Goal: Navigation & Orientation: Find specific page/section

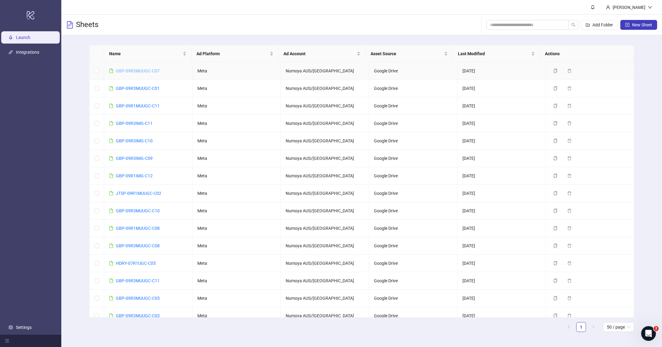
click at [151, 71] on link "GBP-09R3MUUGC-C07" at bounding box center [138, 70] width 44 height 5
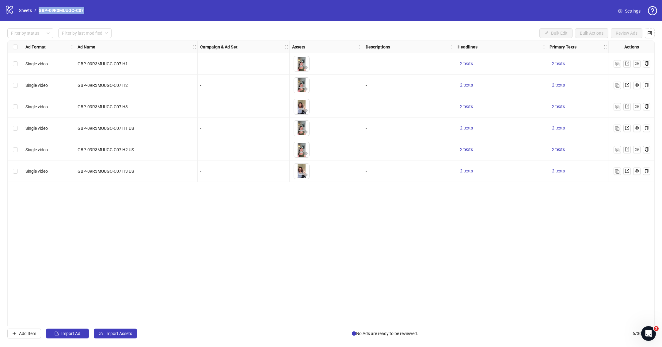
drag, startPoint x: 99, startPoint y: 10, endPoint x: 39, endPoint y: 10, distance: 60.1
click at [39, 10] on div "logo/logo-mobile Sheets / GBP-09R3MUUGC-C07 Settings" at bounding box center [331, 10] width 653 height 11
copy link "GBP-09R3MUUGC-C07"
click at [191, 243] on div "Ad Format Ad Name Campaign & Ad Set Assets Descriptions Headlines Primary Texts…" at bounding box center [331, 183] width 648 height 286
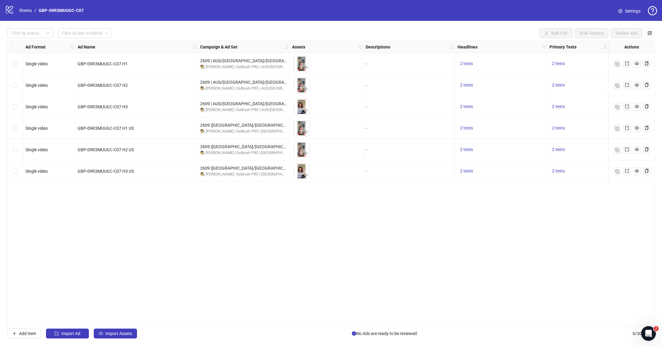
click at [363, 321] on div "Ad Format Ad Name Campaign & Ad Set Assets Descriptions Headlines Primary Texts…" at bounding box center [331, 183] width 648 height 286
click at [360, 254] on div "Ad Format Ad Name Campaign & Ad Set Assets Descriptions Headlines Primary Texts…" at bounding box center [331, 183] width 648 height 286
click at [411, 329] on div "Add Item Import Ad Import Assets No Ads are ready to be reviewed. 6 / 300 items" at bounding box center [331, 333] width 648 height 10
click at [34, 15] on div "logo/logo-mobile Sheets / GBP-09R3MUUGC-C07" at bounding box center [45, 10] width 81 height 11
click at [28, 13] on link "Sheets" at bounding box center [25, 10] width 15 height 7
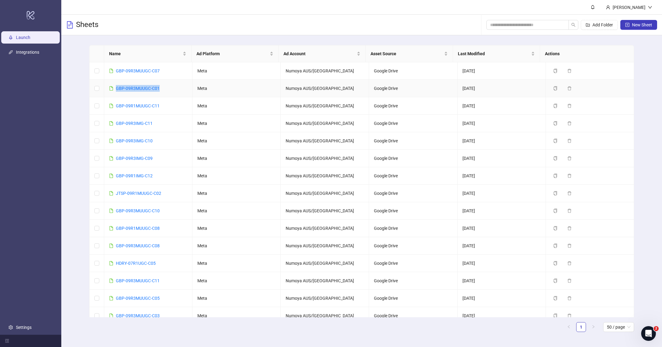
drag, startPoint x: 163, startPoint y: 87, endPoint x: 115, endPoint y: 87, distance: 47.5
click at [115, 87] on td "GBP-09R3MUUGC-C01" at bounding box center [148, 88] width 88 height 17
copy link "GBP-09R3MUUGC-C01"
click at [123, 87] on link "GBP-09R3MUUGC-C01" at bounding box center [138, 88] width 44 height 5
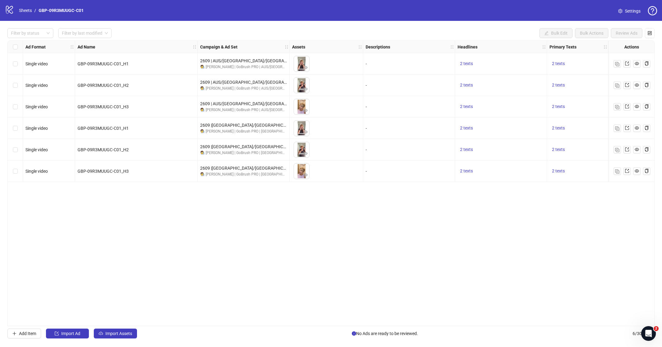
click at [305, 212] on div "Ad Format Ad Name Campaign & Ad Set Assets Descriptions Headlines Primary Texts…" at bounding box center [331, 183] width 648 height 286
click at [372, 323] on div "Ad Format Ad Name Campaign & Ad Set Assets Descriptions Headlines Primary Texts…" at bounding box center [331, 183] width 648 height 286
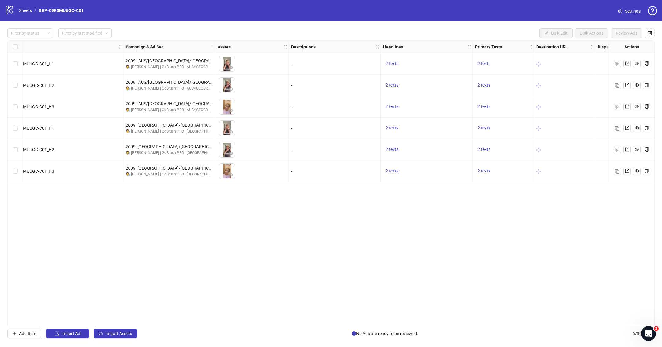
scroll to position [0, 72]
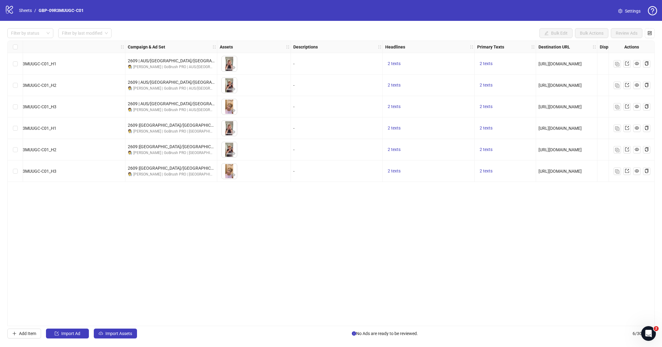
click at [451, 327] on div "Filter by status Filter by last modified Bulk Edit Bulk Actions Review Ads Ad F…" at bounding box center [331, 183] width 662 height 325
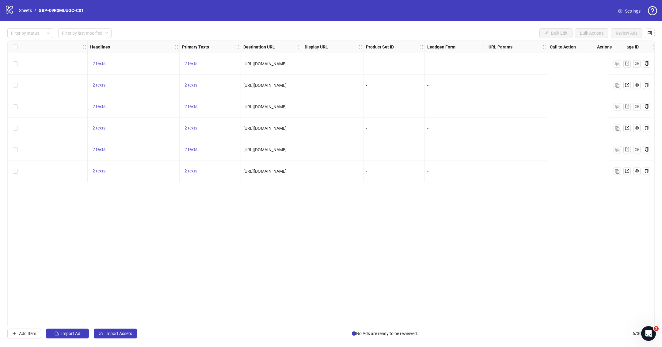
scroll to position [0, 417]
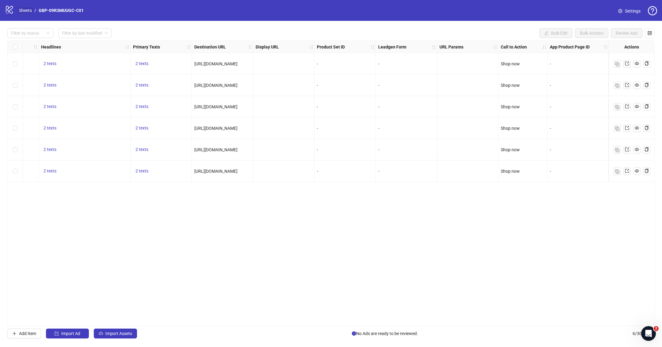
click at [22, 11] on link "Sheets" at bounding box center [25, 10] width 15 height 7
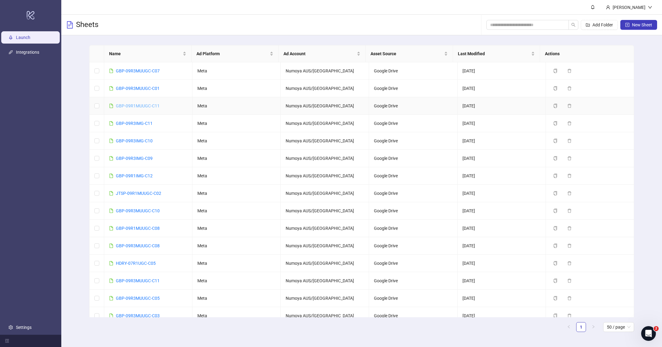
click at [143, 107] on link "GBP-09R1MUUGC-C11" at bounding box center [138, 105] width 44 height 5
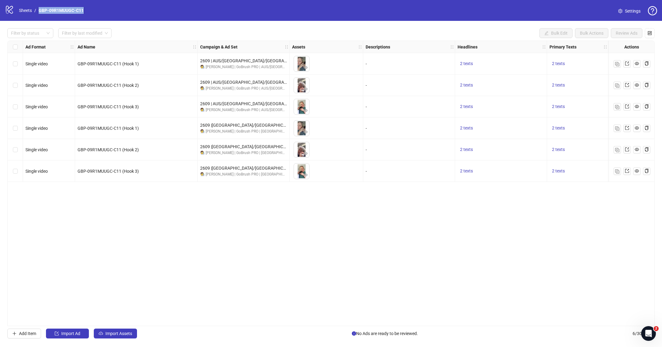
drag, startPoint x: 95, startPoint y: 7, endPoint x: 38, endPoint y: 10, distance: 57.7
click at [38, 10] on div "logo/logo-mobile Sheets / GBP-09R1MUUGC-C11 Settings" at bounding box center [331, 10] width 653 height 11
copy link "GBP-09R1MUUGC-C11"
click at [276, 251] on div "Ad Format Ad Name Campaign & Ad Set Assets Descriptions Headlines Primary Texts…" at bounding box center [331, 183] width 648 height 286
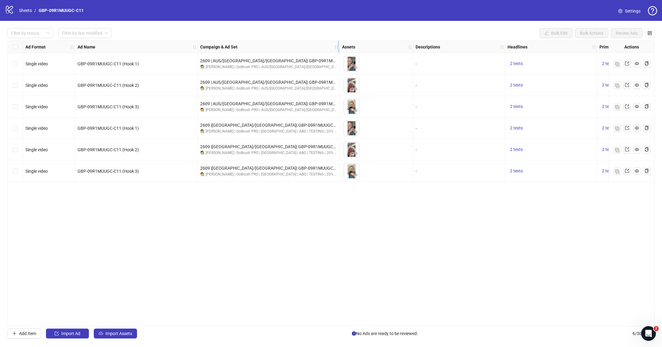
drag, startPoint x: 289, startPoint y: 44, endPoint x: 339, endPoint y: 47, distance: 50.0
click at [339, 47] on div "Resize Campaign & Ad Set column" at bounding box center [339, 47] width 2 height 12
click at [312, 277] on div "Ad Format Ad Name Campaign & Ad Set Assets Descriptions Headlines Primary Texts…" at bounding box center [331, 183] width 648 height 286
click at [25, 13] on link "Sheets" at bounding box center [25, 10] width 15 height 7
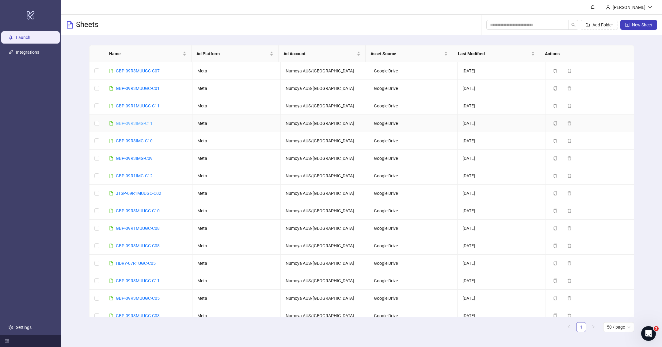
click at [145, 123] on link "GBP-09R3IMG-C11" at bounding box center [134, 123] width 37 height 5
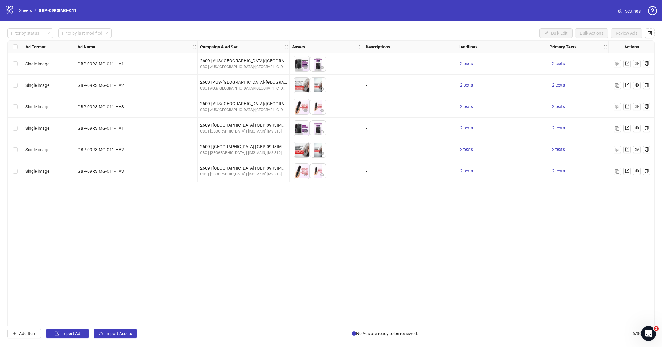
click at [92, 13] on div "logo/logo-mobile Sheets / GBP-09R3IMG-C11 Settings" at bounding box center [331, 10] width 653 height 11
drag, startPoint x: 89, startPoint y: 10, endPoint x: 38, endPoint y: 10, distance: 50.3
click at [38, 10] on div "logo/logo-mobile Sheets / GBP-09R3IMG-C11 Settings" at bounding box center [331, 10] width 653 height 11
copy link "GBP-09R3IMG-C11"
click at [210, 253] on div "Ad Format Ad Name Campaign & Ad Set Assets Descriptions Headlines Primary Texts…" at bounding box center [331, 183] width 648 height 286
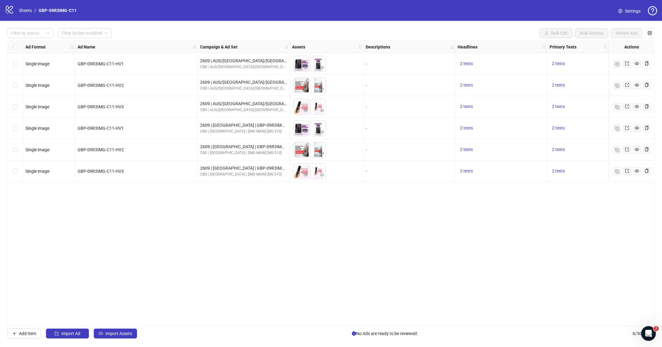
click at [26, 6] on div "logo/logo-mobile Sheets / GBP-09R3IMG-C11" at bounding box center [42, 10] width 74 height 11
click at [28, 8] on link "Sheets" at bounding box center [25, 10] width 15 height 7
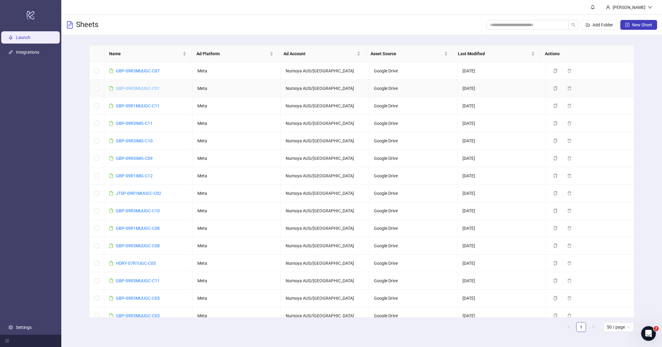
click at [149, 86] on link "GBP-09R3MUUGC-C01" at bounding box center [138, 88] width 44 height 5
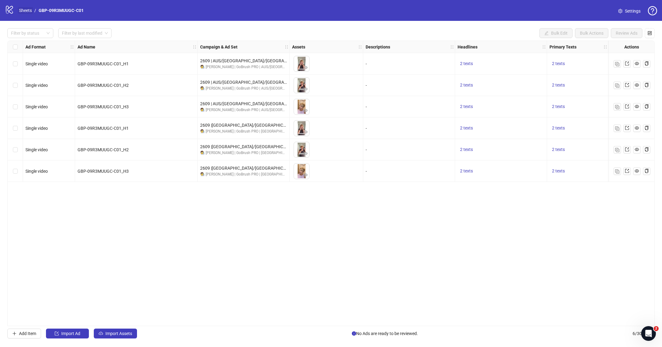
click at [30, 13] on link "Sheets" at bounding box center [25, 10] width 15 height 7
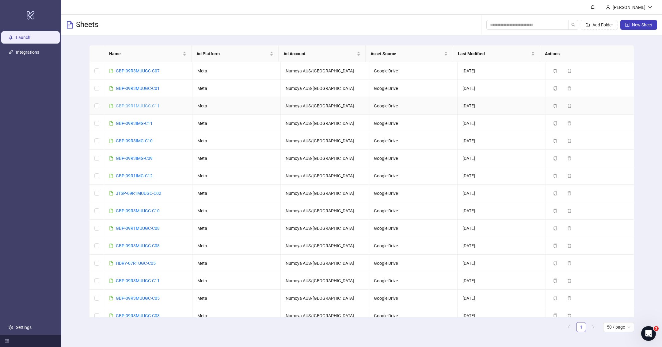
click at [134, 104] on link "GBP-09R1MUUGC-C11" at bounding box center [138, 105] width 44 height 5
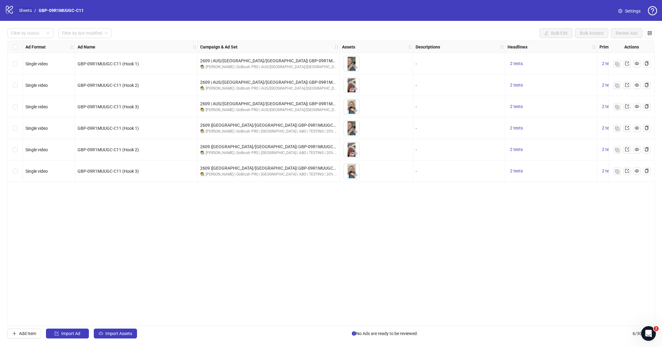
click at [31, 10] on link "Sheets" at bounding box center [25, 10] width 15 height 7
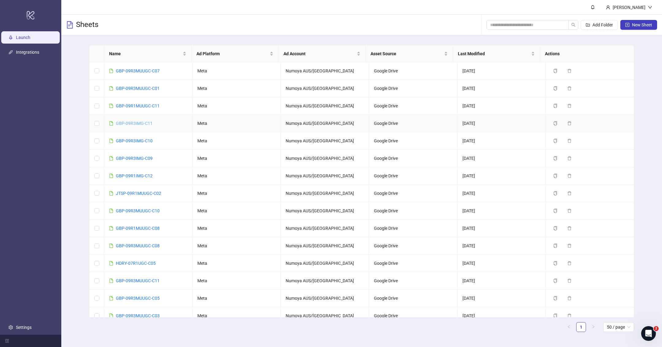
click at [139, 121] on link "GBP-09R3IMG-C11" at bounding box center [134, 123] width 37 height 5
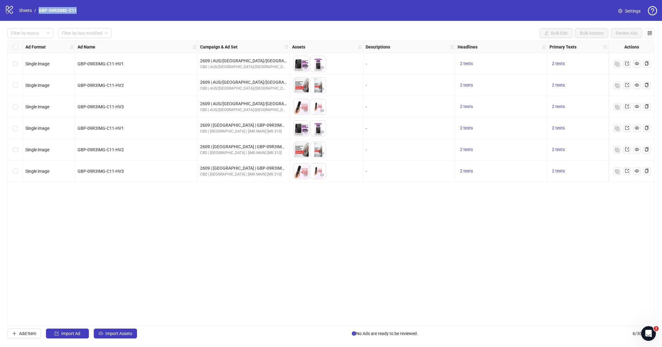
click at [39, 10] on div "logo/logo-mobile Sheets / GBP-09R3IMG-C11 Settings" at bounding box center [331, 10] width 653 height 11
copy link "GBP-09R3IMG-C11"
click at [222, 266] on div "Ad Format Ad Name Campaign & Ad Set Assets Descriptions Headlines Primary Texts…" at bounding box center [331, 183] width 648 height 286
click at [369, 322] on div "Ad Format Ad Name Campaign & Ad Set Assets Descriptions Headlines Primary Texts…" at bounding box center [331, 183] width 648 height 286
drag, startPoint x: 371, startPoint y: 323, endPoint x: 426, endPoint y: 323, distance: 54.9
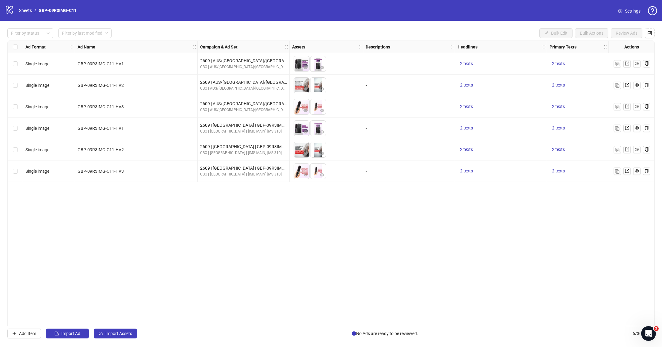
click at [426, 323] on div "Ad Format Ad Name Campaign & Ad Set Assets Descriptions Headlines Primary Texts…" at bounding box center [331, 183] width 648 height 286
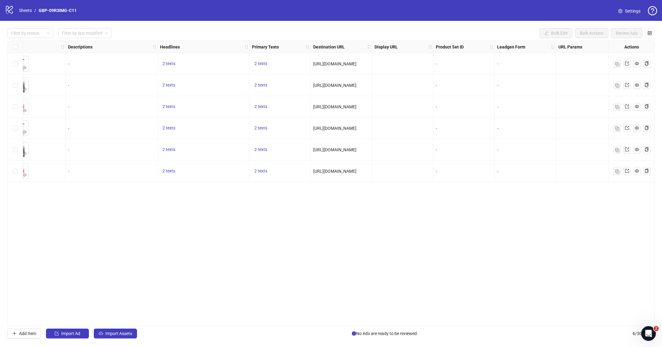
scroll to position [0, 308]
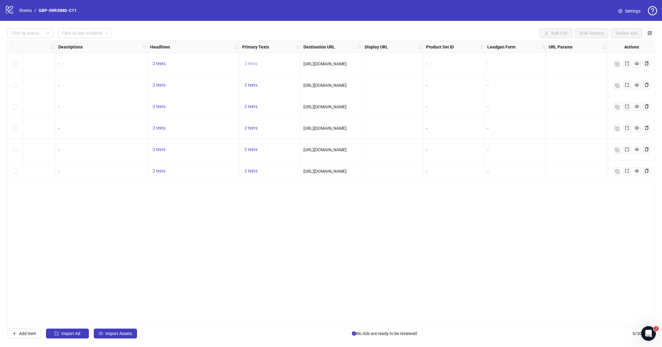
click at [253, 61] on span "2 texts" at bounding box center [251, 63] width 13 height 5
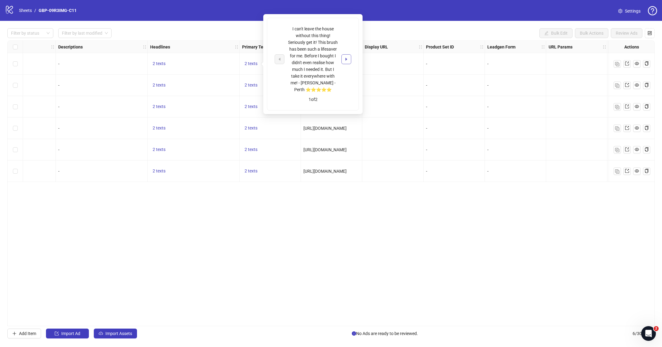
click at [342, 58] on button "button" at bounding box center [347, 59] width 10 height 10
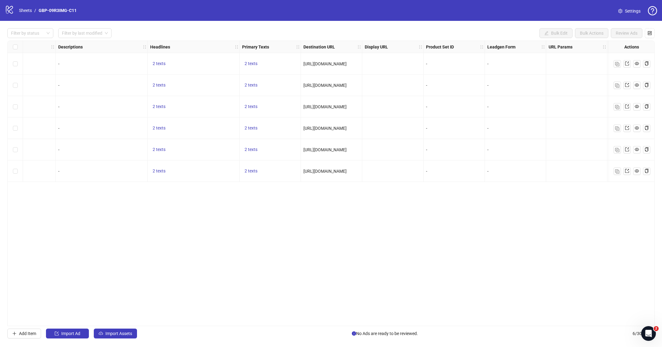
click at [379, 215] on div "Ad Format Ad Name Campaign & Ad Set Assets Descriptions Headlines Primary Texts…" at bounding box center [331, 183] width 648 height 286
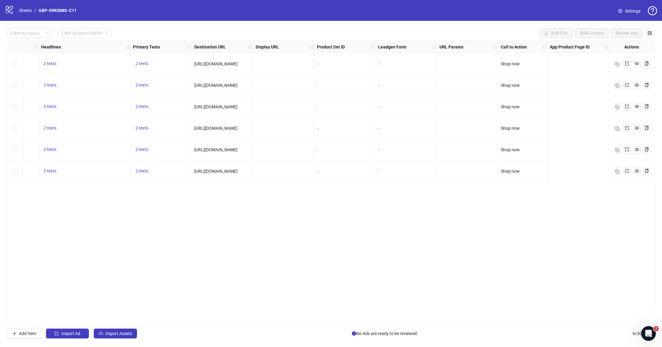
scroll to position [0, 0]
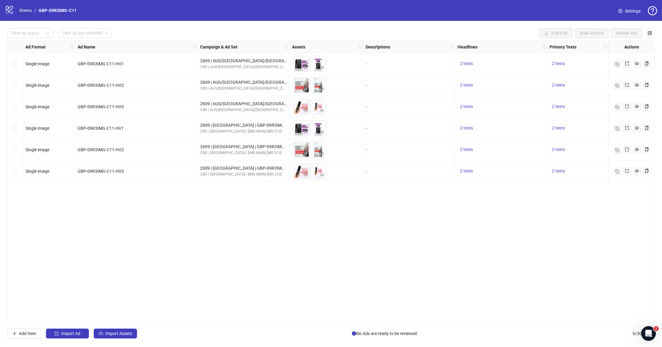
click at [21, 11] on link "Sheets" at bounding box center [25, 10] width 15 height 7
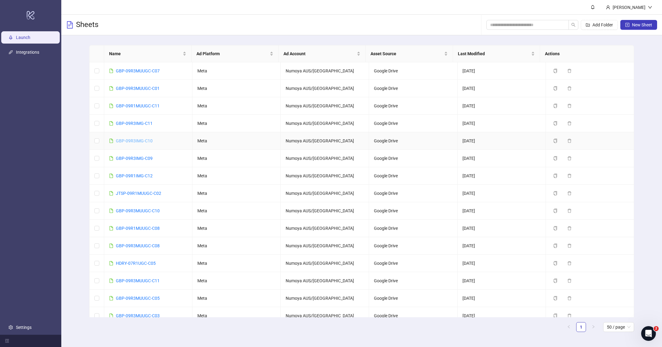
click at [141, 139] on link "GBP-09R3IMG-C10" at bounding box center [134, 140] width 37 height 5
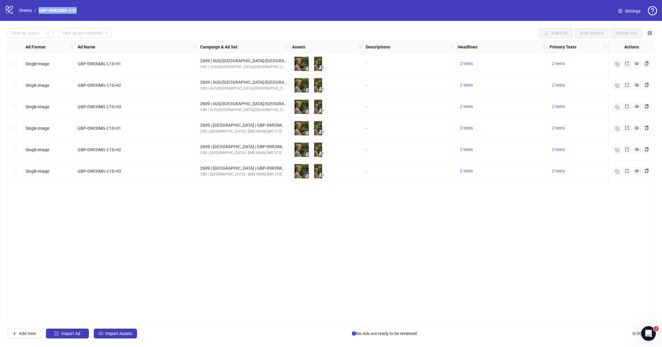
drag, startPoint x: 88, startPoint y: 7, endPoint x: 39, endPoint y: 8, distance: 49.4
click at [39, 8] on div "logo/logo-mobile Sheets / GBP-09R3IMG-C10 Settings" at bounding box center [331, 10] width 653 height 11
copy link "GBP-09R3IMG-C10"
click at [266, 259] on div "Ad Format Ad Name Campaign & Ad Set Assets Descriptions Headlines Primary Texts…" at bounding box center [331, 183] width 648 height 286
click at [26, 10] on link "Sheets" at bounding box center [25, 10] width 15 height 7
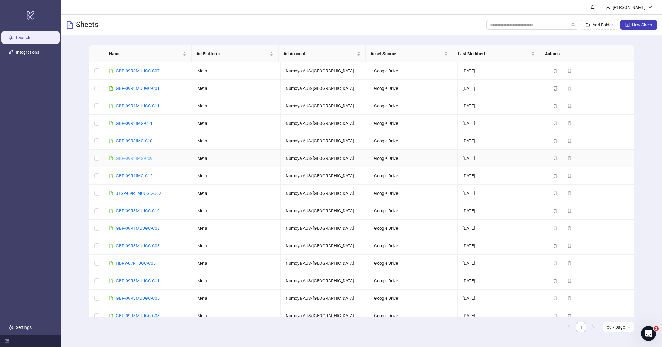
click at [148, 158] on link "GBP-09R3IMG-C09" at bounding box center [134, 158] width 37 height 5
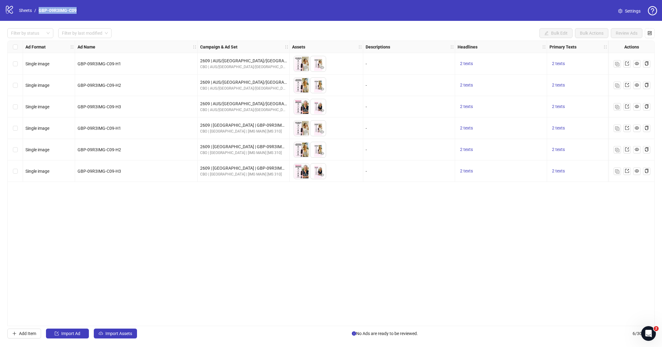
drag, startPoint x: 94, startPoint y: 13, endPoint x: 39, endPoint y: 9, distance: 54.5
click at [39, 9] on div "logo/logo-mobile Sheets / GBP-09R3IMG-C09 Settings" at bounding box center [331, 10] width 653 height 11
copy link "GBP-09R3IMG-C09"
click at [226, 245] on div "Ad Format Ad Name Campaign & Ad Set Assets Descriptions Headlines Primary Texts…" at bounding box center [331, 183] width 648 height 286
click at [22, 9] on link "Sheets" at bounding box center [25, 10] width 15 height 7
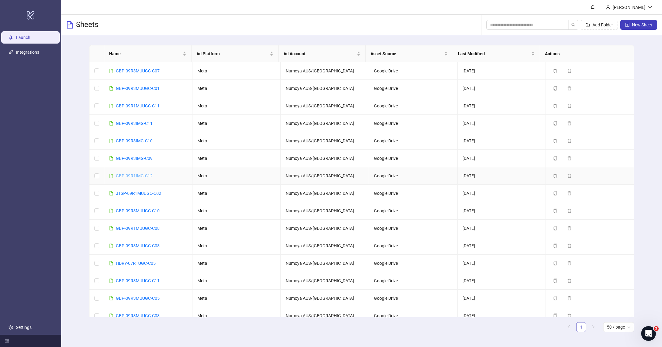
click at [147, 175] on link "GBP-09R1IMG-C12" at bounding box center [134, 175] width 37 height 5
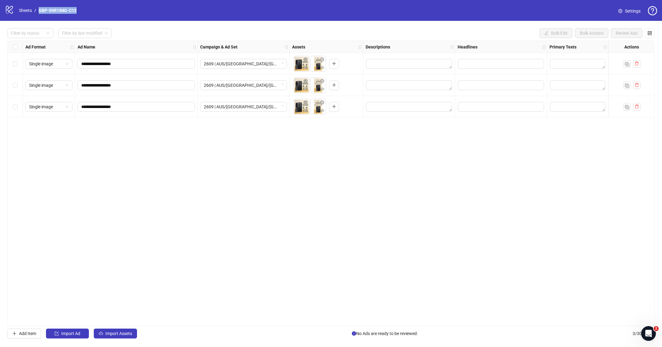
drag, startPoint x: 73, startPoint y: 10, endPoint x: 38, endPoint y: 9, distance: 34.7
click at [38, 9] on div "logo/logo-mobile Sheets / GBP-09R1IMG-C12 Settings" at bounding box center [331, 10] width 653 height 11
copy link "GBP-09R1IMG-C12"
click at [307, 230] on div "**********" at bounding box center [331, 183] width 648 height 286
click at [23, 10] on link "Sheets" at bounding box center [25, 10] width 15 height 7
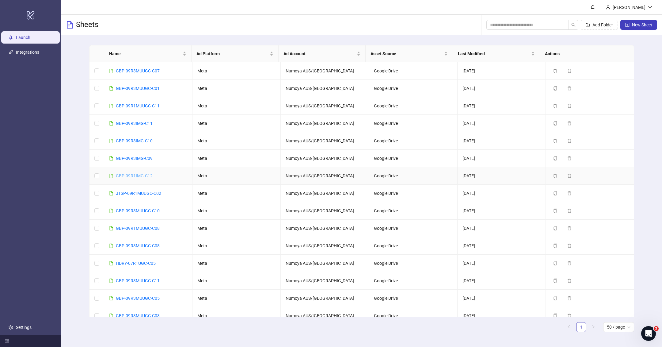
click at [145, 174] on link "GBP-09R1IMG-C12" at bounding box center [134, 175] width 37 height 5
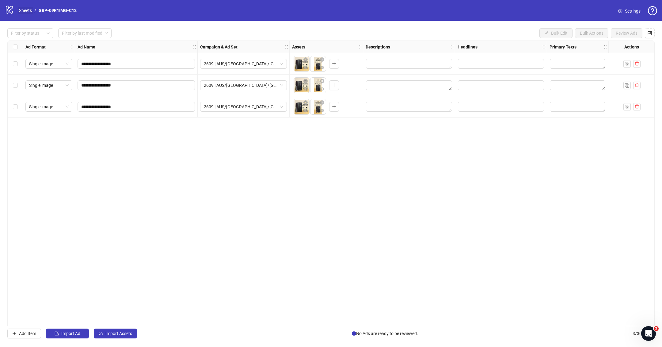
click at [25, 10] on link "Sheets" at bounding box center [25, 10] width 15 height 7
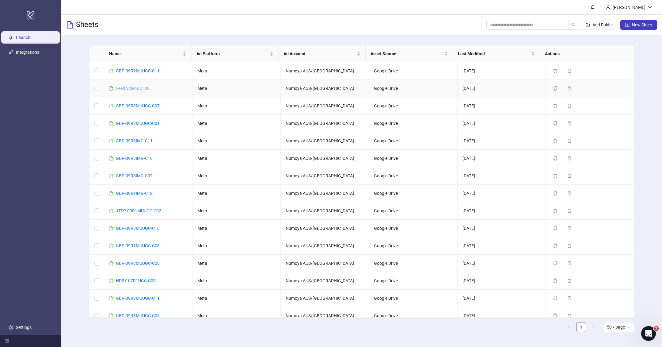
click at [130, 87] on link "Seed Videos 2509" at bounding box center [133, 88] width 34 height 5
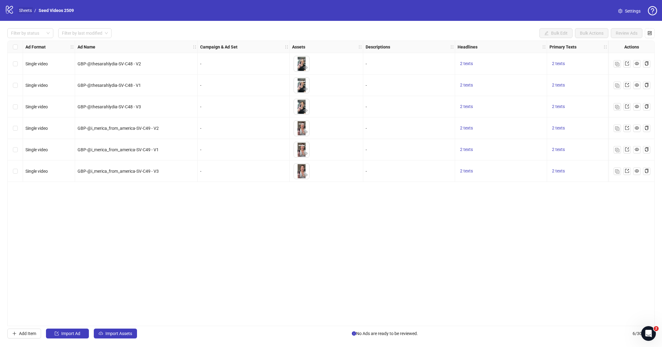
click at [24, 10] on link "Sheets" at bounding box center [25, 10] width 15 height 7
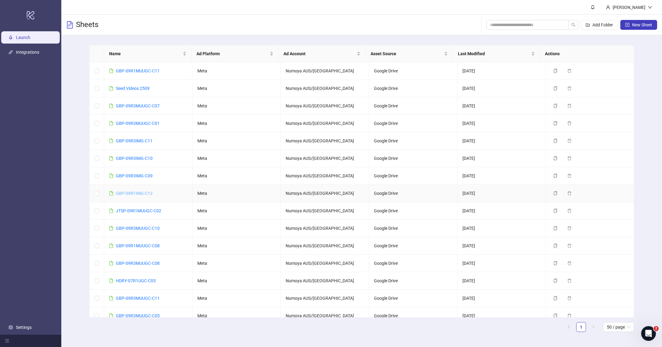
click at [145, 192] on link "GBP-09R1IMG-C12" at bounding box center [134, 193] width 37 height 5
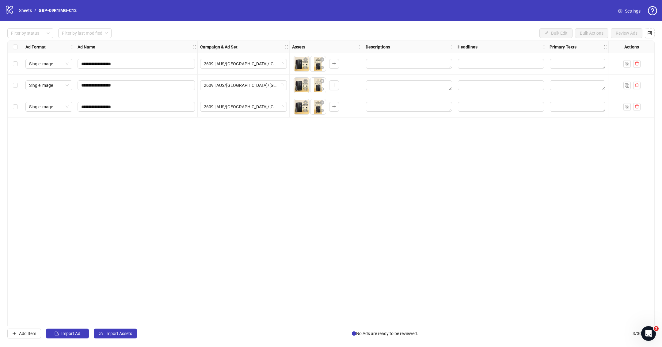
click at [380, 323] on div "**********" at bounding box center [331, 183] width 648 height 286
click at [23, 10] on link "Sheets" at bounding box center [25, 10] width 15 height 7
